Goal: Transaction & Acquisition: Purchase product/service

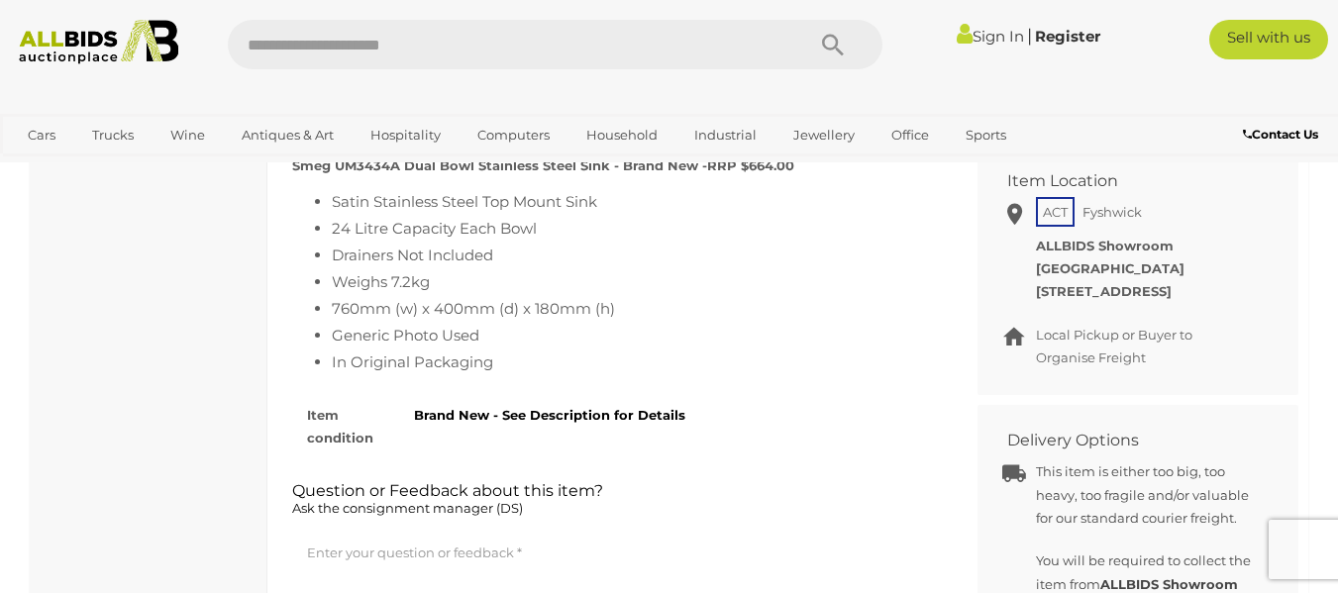
scroll to position [1138, 0]
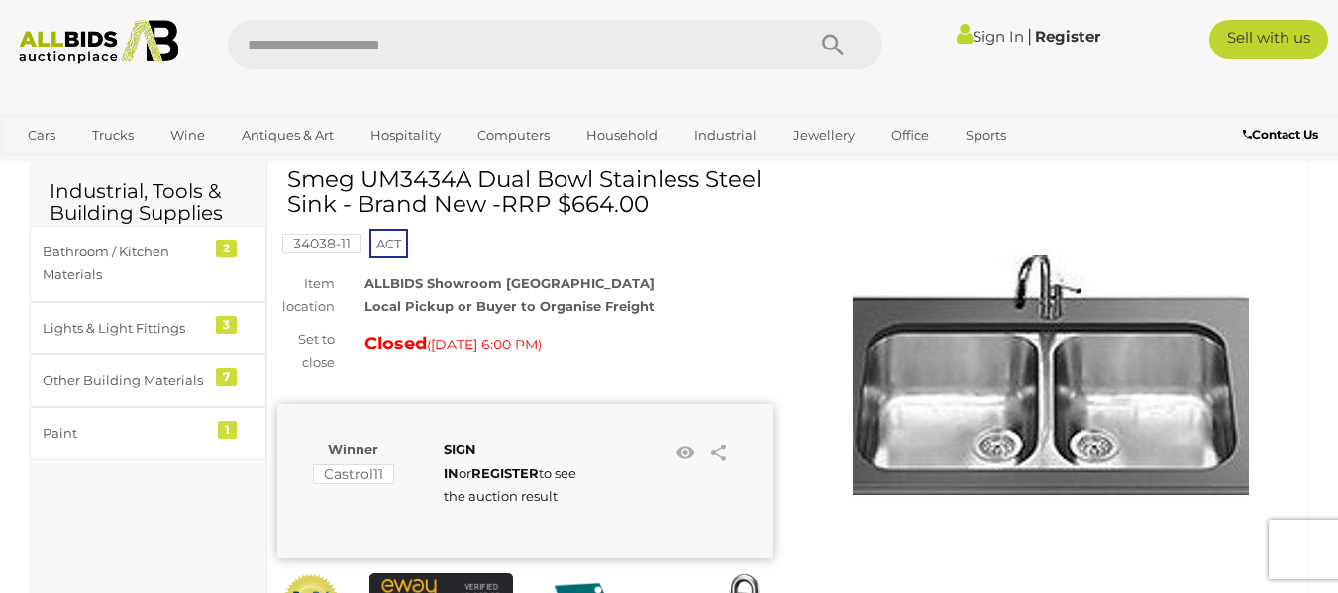
scroll to position [53, 0]
